Goal: Task Accomplishment & Management: Use online tool/utility

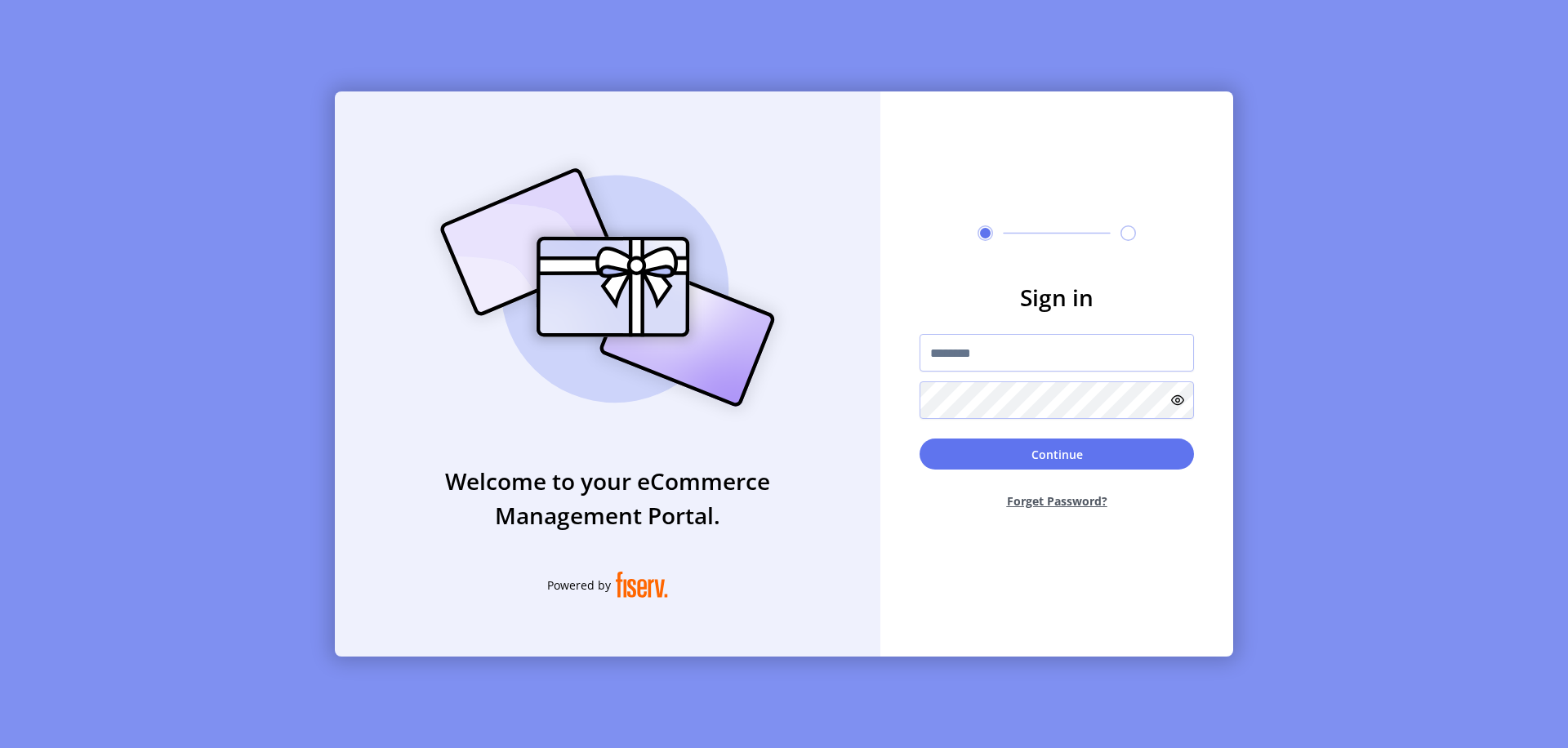
click at [1057, 352] on input "text" at bounding box center [1057, 352] width 274 height 37
type input "**********"
click at [1057, 454] on button "Continue" at bounding box center [1057, 453] width 274 height 31
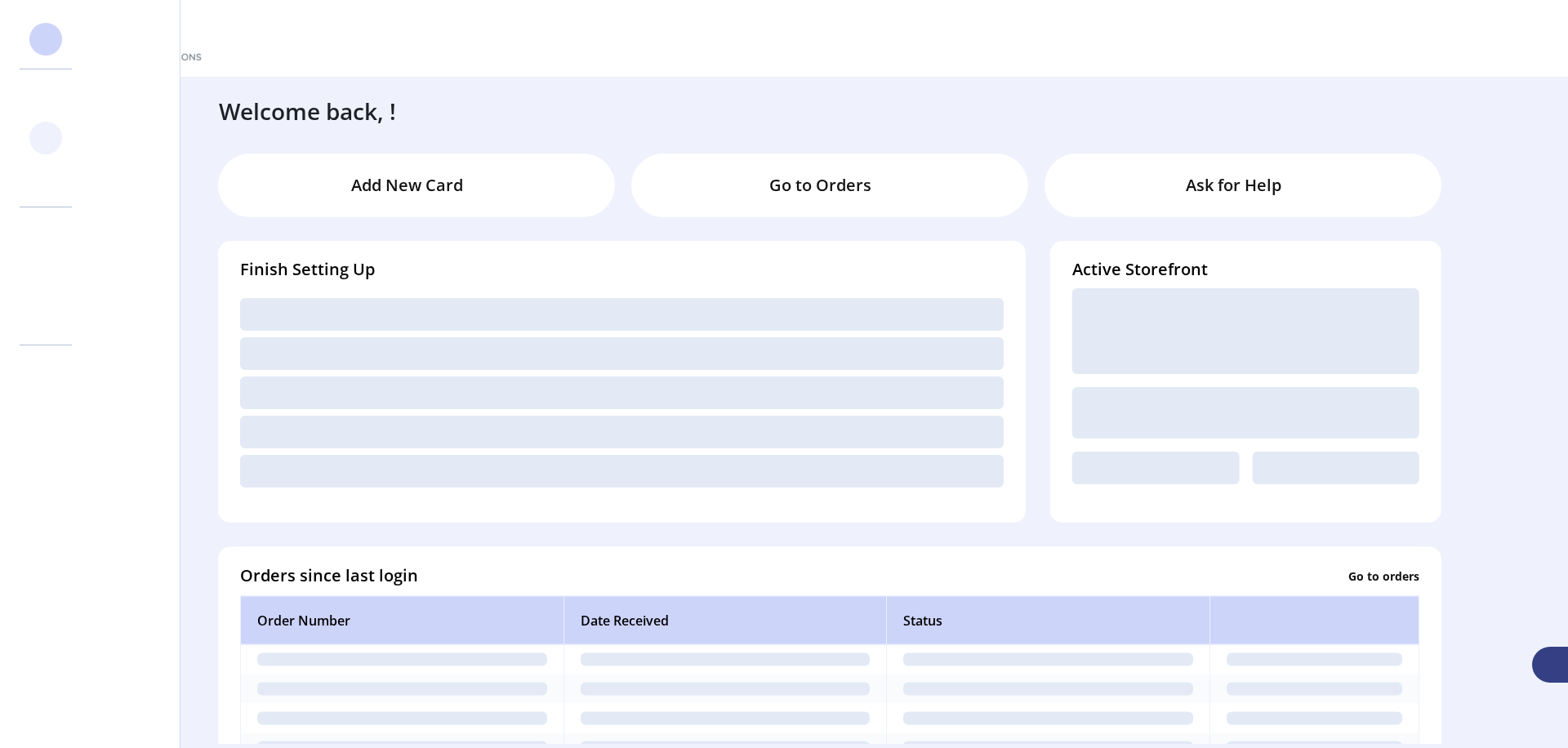
click at [46, 138] on svg-icon at bounding box center [45, 138] width 26 height 26
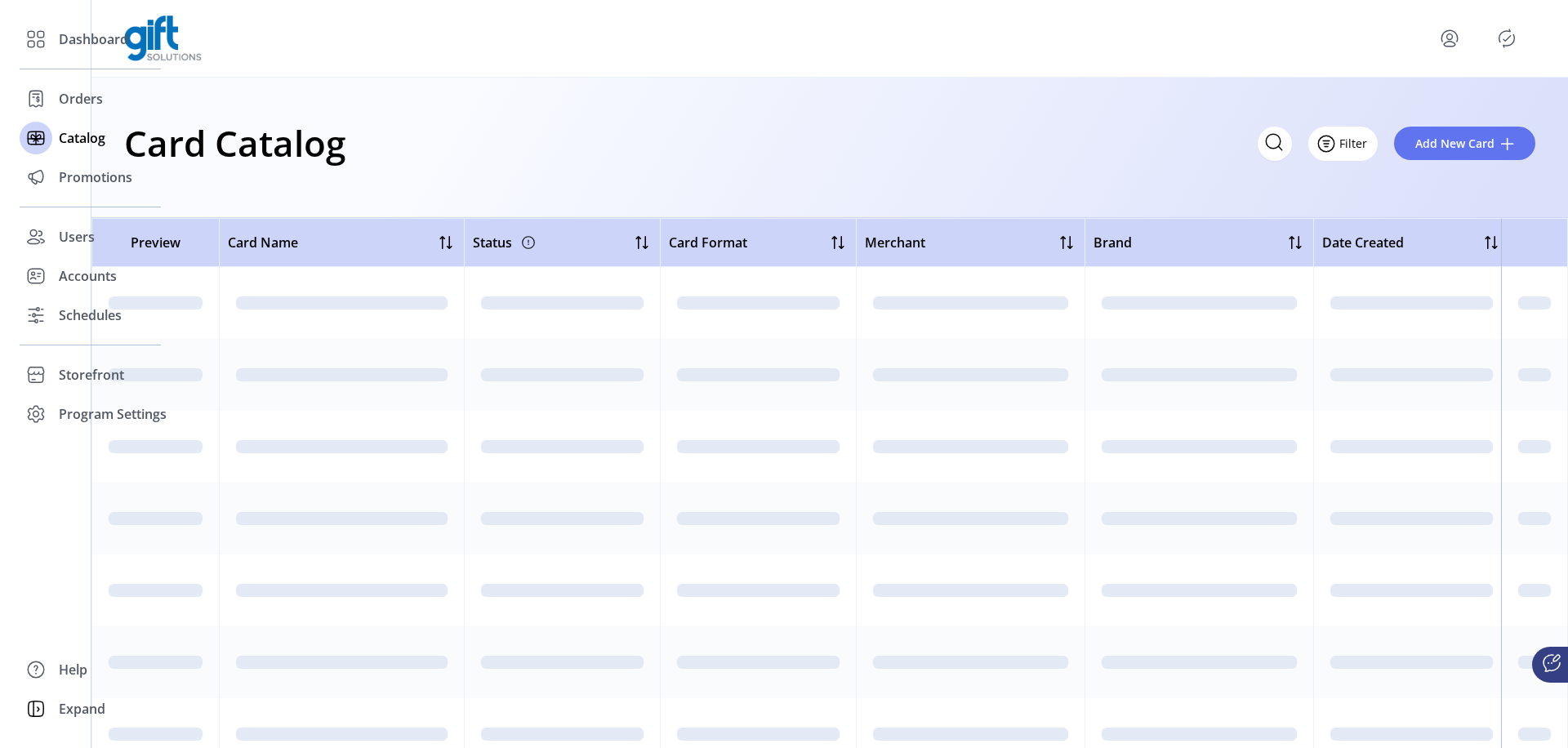
click at [1329, 144] on icon "Filter Button" at bounding box center [1326, 144] width 5 height 0
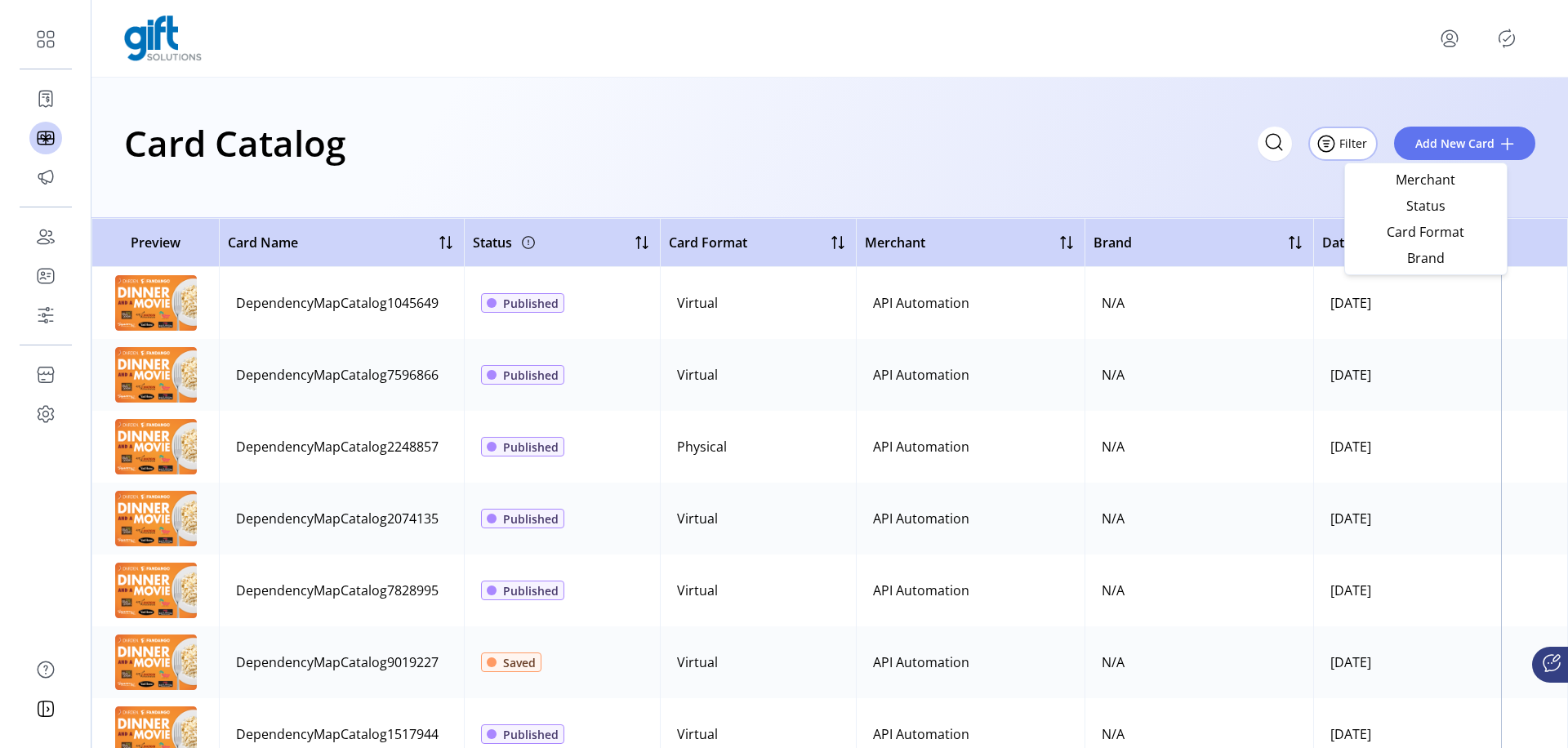
click at [1425, 178] on span "Merchant" at bounding box center [1426, 179] width 136 height 13
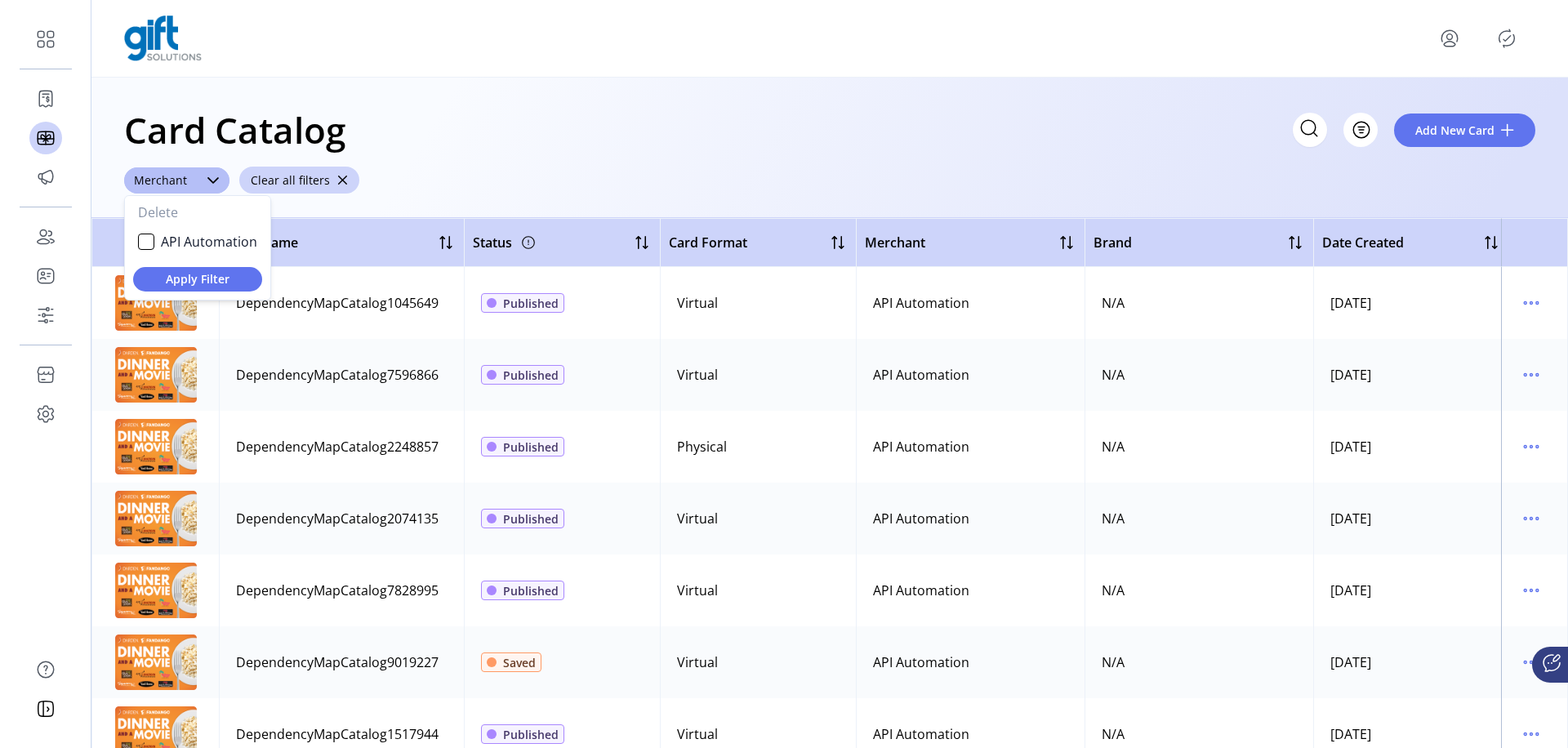
scroll to position [9, 64]
click at [209, 240] on span "API Automation" at bounding box center [209, 241] width 97 height 20
click at [197, 279] on span "Apply Filter" at bounding box center [198, 279] width 103 height 17
